Goal: Information Seeking & Learning: Learn about a topic

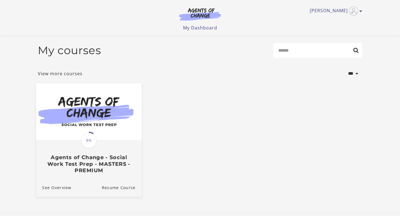
scroll to position [21, 0]
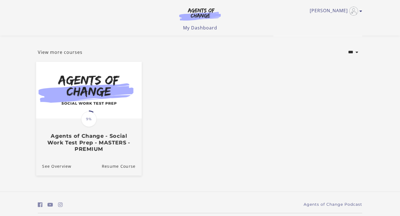
click at [102, 162] on div "See Overview Resume Course" at bounding box center [88, 166] width 105 height 19
click at [116, 166] on link "Resume Course" at bounding box center [122, 166] width 40 height 19
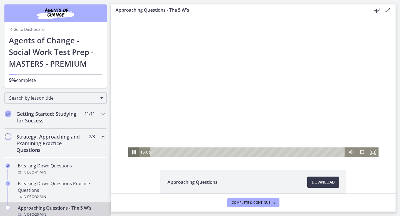
click at [136, 152] on icon "Pause" at bounding box center [133, 152] width 13 height 11
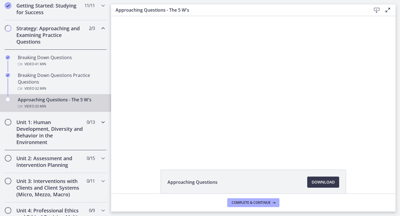
scroll to position [162, 0]
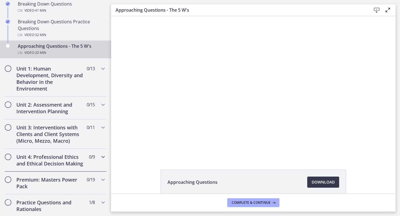
click at [75, 161] on h2 "Unit 4: Professional Ethics and Ethical Decision Making" at bounding box center [50, 159] width 68 height 13
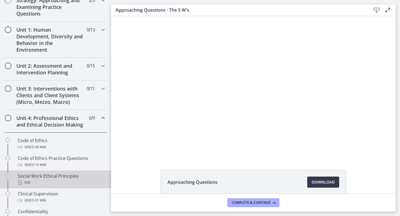
scroll to position [132, 0]
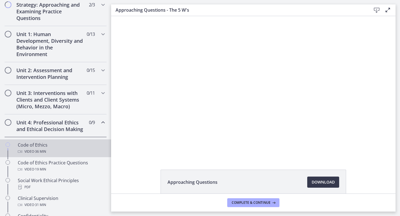
click at [58, 146] on div "Code of Ethics Video · 36 min" at bounding box center [61, 148] width 87 height 13
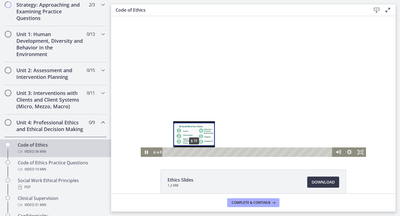
click at [194, 152] on div "6:11" at bounding box center [247, 151] width 163 height 9
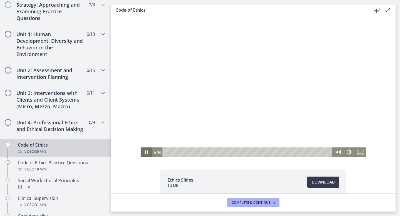
click at [145, 152] on icon "Pause" at bounding box center [146, 152] width 3 height 4
click at [146, 150] on icon "Play Video" at bounding box center [146, 152] width 13 height 11
click at [203, 152] on div "8:13" at bounding box center [247, 151] width 163 height 9
click at [199, 152] on div "7:18" at bounding box center [247, 151] width 163 height 9
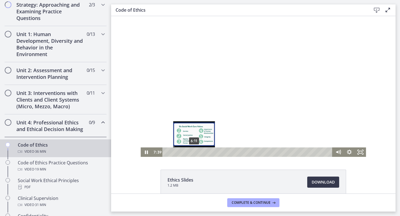
click at [194, 152] on div "6:11" at bounding box center [247, 151] width 163 height 9
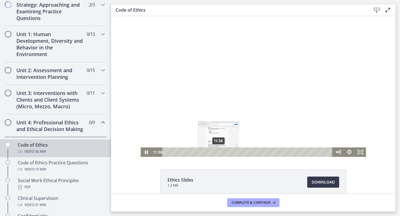
click at [218, 151] on div "11:38" at bounding box center [247, 151] width 163 height 9
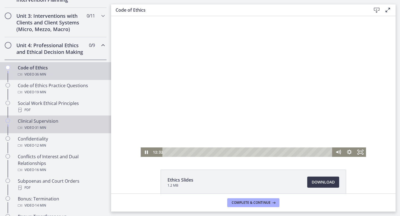
scroll to position [231, 0]
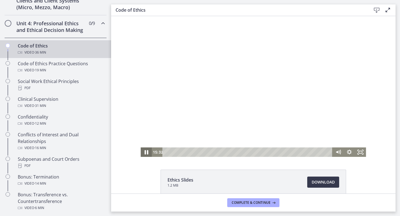
click at [146, 154] on icon "Pause" at bounding box center [145, 152] width 13 height 11
click at [147, 152] on icon "Play Video" at bounding box center [146, 152] width 3 height 5
click at [144, 152] on icon "Pause" at bounding box center [145, 151] width 11 height 9
click at [144, 150] on icon "Play Video" at bounding box center [146, 151] width 11 height 9
click at [149, 154] on icon "Pause" at bounding box center [145, 152] width 13 height 11
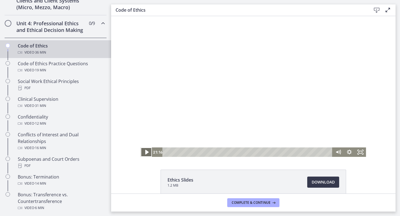
click at [149, 154] on icon "Play Video" at bounding box center [146, 152] width 13 height 11
click at [150, 155] on icon "Pause" at bounding box center [145, 152] width 13 height 11
click at [150, 155] on icon "Play Video" at bounding box center [146, 152] width 13 height 11
click at [149, 153] on icon "Pause" at bounding box center [145, 152] width 13 height 11
click at [146, 153] on icon "Play Video" at bounding box center [146, 152] width 3 height 5
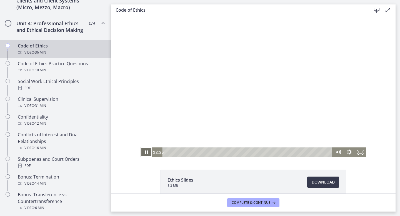
click at [147, 153] on icon "Pause" at bounding box center [146, 152] width 3 height 4
click at [148, 150] on icon "Play Video" at bounding box center [146, 152] width 13 height 11
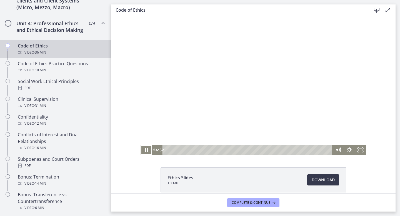
scroll to position [1, 0]
click at [146, 152] on icon "Pause" at bounding box center [145, 150] width 11 height 9
click at [148, 155] on icon "Play Video" at bounding box center [146, 150] width 13 height 11
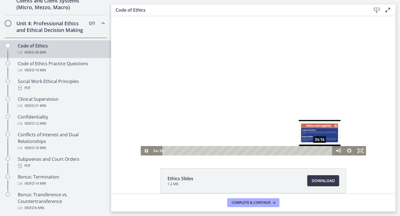
click at [320, 150] on div "34:16" at bounding box center [247, 150] width 163 height 9
click at [317, 151] on div "33:42" at bounding box center [247, 150] width 163 height 9
click at [315, 151] on div "33:13" at bounding box center [247, 150] width 163 height 9
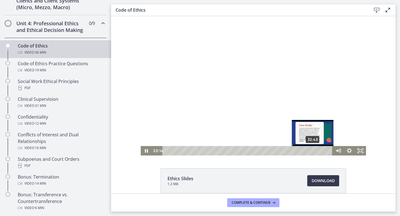
click at [313, 151] on div "32:43" at bounding box center [247, 150] width 163 height 9
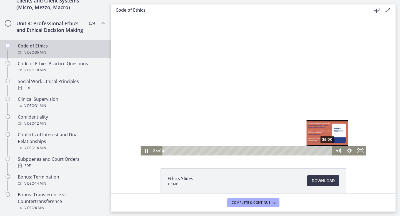
drag, startPoint x: 327, startPoint y: 150, endPoint x: 335, endPoint y: 150, distance: 8.0
click at [335, 150] on div "36:00 36:00" at bounding box center [252, 150] width 225 height 9
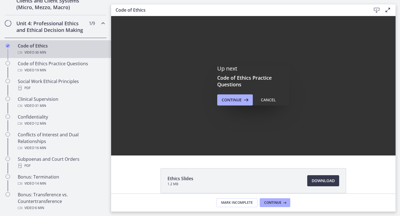
scroll to position [0, 0]
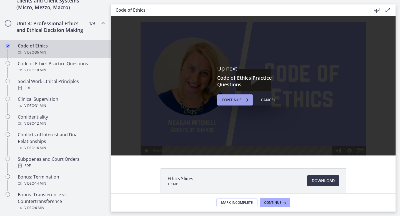
click at [243, 100] on icon at bounding box center [245, 100] width 8 height 7
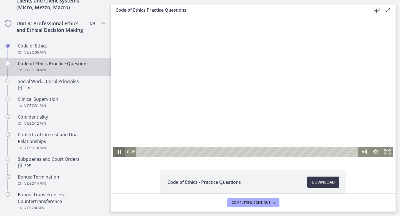
click at [118, 153] on icon "Pause" at bounding box center [119, 152] width 3 height 4
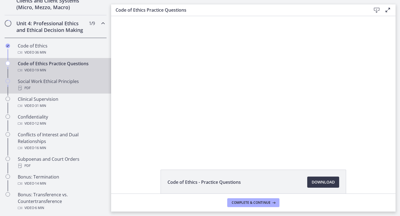
click at [40, 84] on div "Social Work Ethical Principles PDF" at bounding box center [61, 84] width 87 height 13
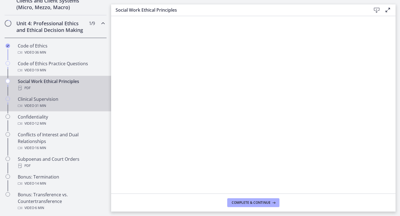
click at [83, 99] on div "Clinical Supervision Video · 31 min" at bounding box center [61, 102] width 87 height 13
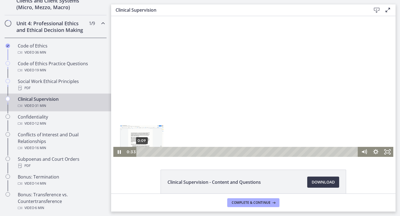
click at [142, 152] on div "0:09" at bounding box center [247, 152] width 215 height 10
click at [148, 152] on div "1:10" at bounding box center [247, 152] width 215 height 10
click at [151, 151] on div "1:34" at bounding box center [247, 152] width 215 height 10
click at [156, 151] on div "2:12" at bounding box center [247, 152] width 215 height 10
click at [158, 152] on div "2:29" at bounding box center [247, 152] width 215 height 10
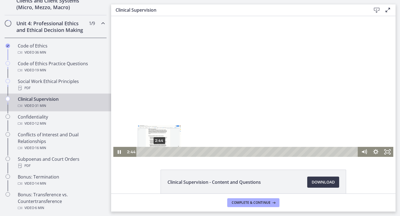
click at [159, 152] on div "2:44" at bounding box center [247, 152] width 215 height 10
click at [162, 152] on div "3:10" at bounding box center [247, 152] width 215 height 10
click at [162, 152] on div "Playbar" at bounding box center [161, 151] width 3 height 3
click at [168, 152] on div "3:56" at bounding box center [247, 152] width 215 height 10
click at [183, 152] on div "6:14" at bounding box center [247, 152] width 215 height 10
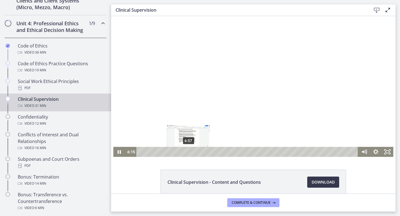
click at [189, 153] on div "6:57" at bounding box center [247, 152] width 215 height 10
click at [194, 153] on div "7:26" at bounding box center [247, 152] width 215 height 10
click at [201, 153] on div "8:48" at bounding box center [247, 152] width 215 height 10
click at [208, 153] on div "9:46" at bounding box center [247, 152] width 215 height 10
click at [211, 153] on div "10:10" at bounding box center [247, 152] width 215 height 10
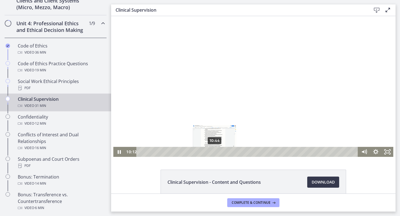
click at [215, 152] on div "10:44" at bounding box center [247, 152] width 215 height 10
click at [220, 151] on div "11:32" at bounding box center [247, 152] width 215 height 10
click at [227, 151] on div "12:32" at bounding box center [247, 152] width 215 height 10
click at [233, 151] on div "13:23" at bounding box center [247, 152] width 215 height 10
click at [238, 151] on div "14:09" at bounding box center [247, 152] width 215 height 10
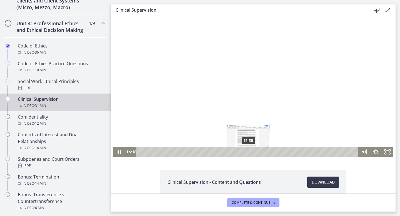
click at [248, 152] on div "15:38" at bounding box center [247, 152] width 215 height 10
click at [257, 153] on div "16:55" at bounding box center [247, 152] width 215 height 10
click at [261, 152] on div "17:29" at bounding box center [247, 152] width 215 height 10
click at [269, 153] on div "18:41" at bounding box center [247, 152] width 215 height 10
click at [118, 153] on icon "Pause" at bounding box center [119, 152] width 4 height 4
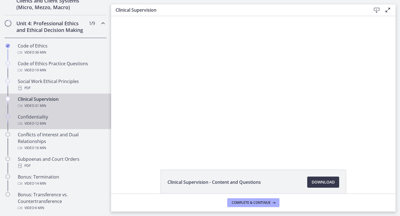
click at [51, 118] on div "Confidentiality Video · 12 min" at bounding box center [61, 120] width 87 height 13
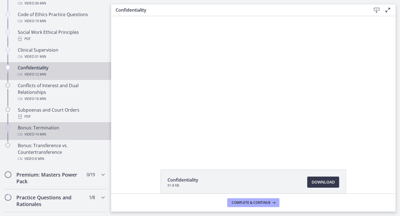
scroll to position [279, 0]
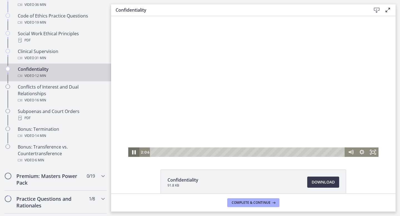
click at [135, 152] on icon "Pause" at bounding box center [134, 152] width 4 height 4
